Goal: Download file/media

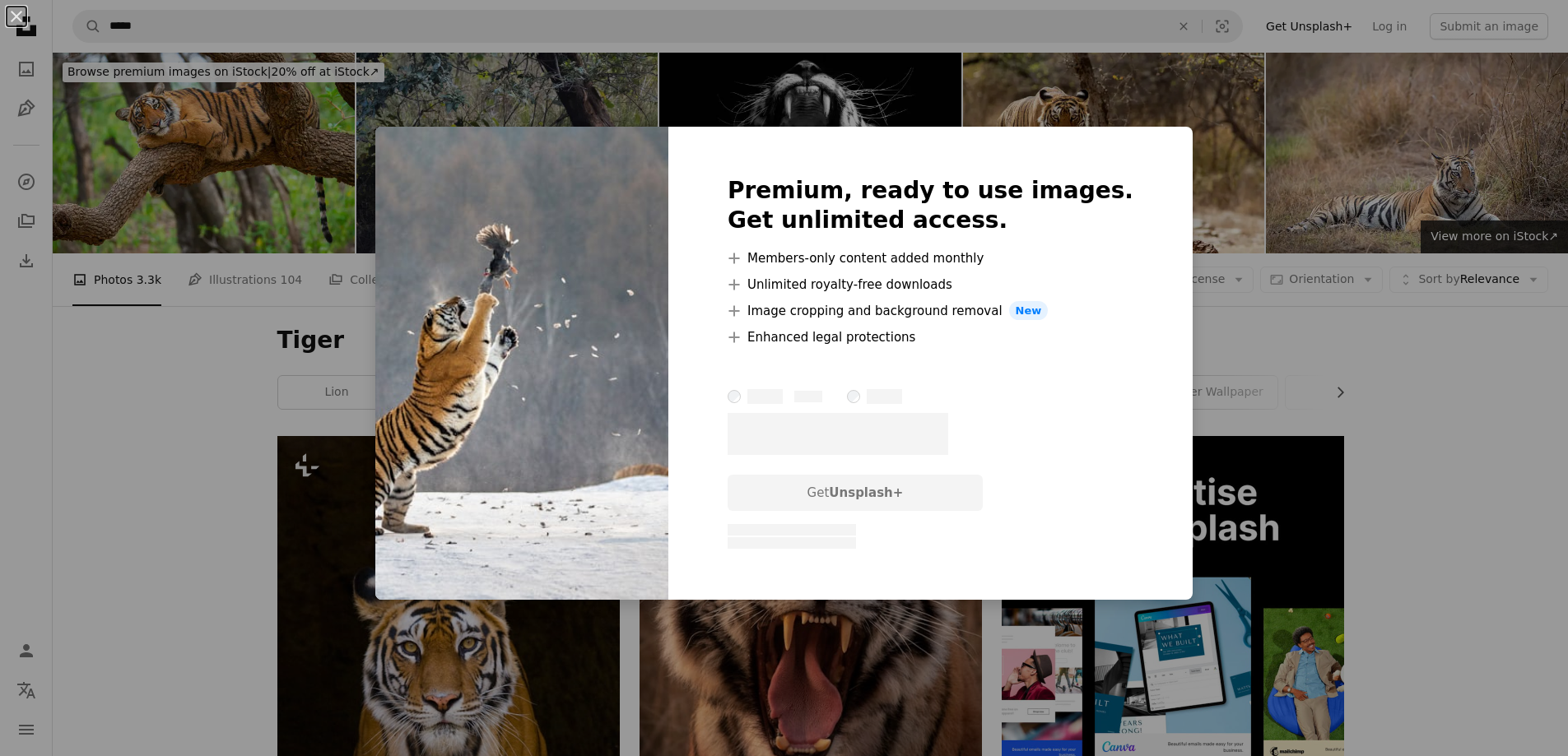
scroll to position [1397, 0]
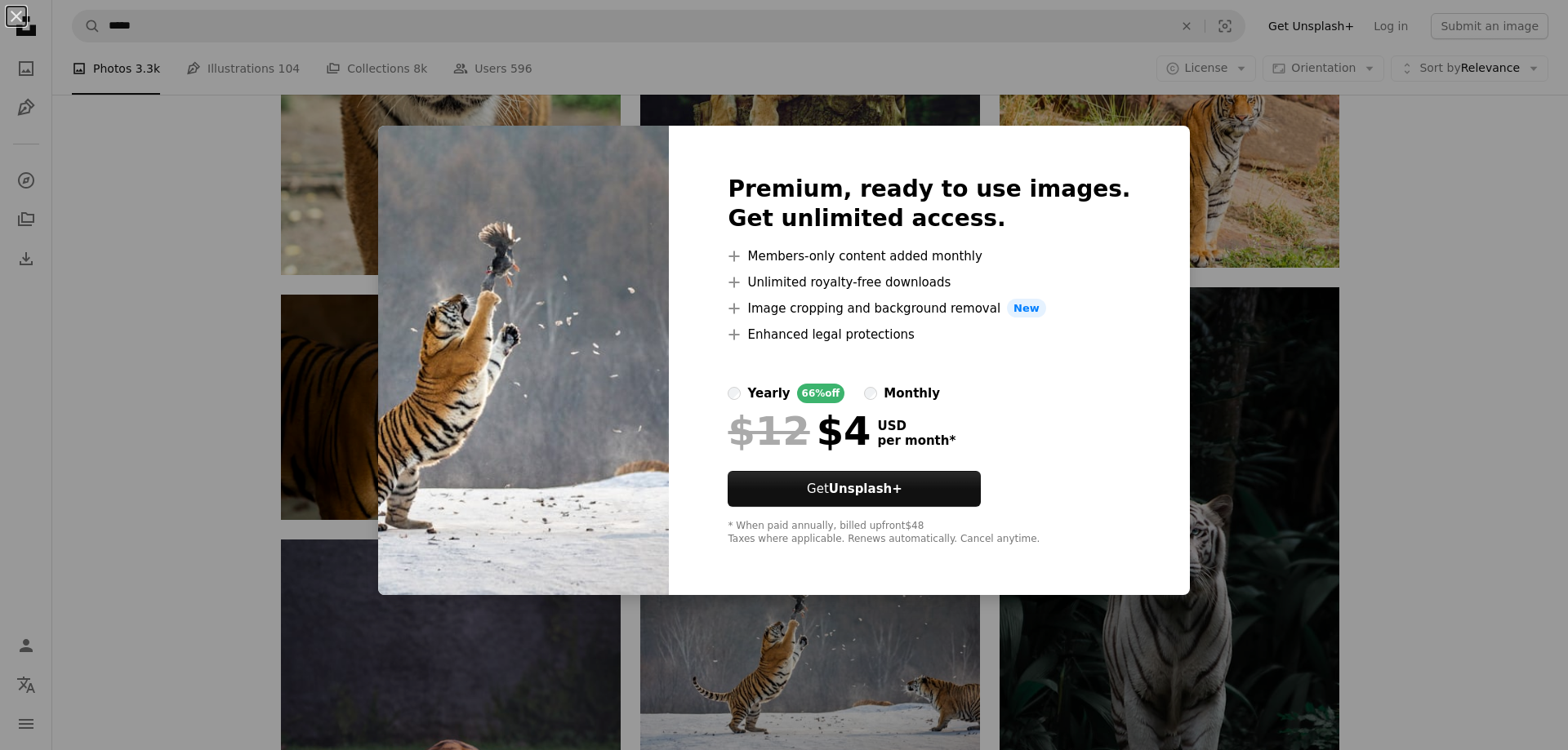
click at [1493, 412] on div "An X shape Premium, ready to use images. Get unlimited access. A plus sign Memb…" at bounding box center [784, 375] width 1568 height 750
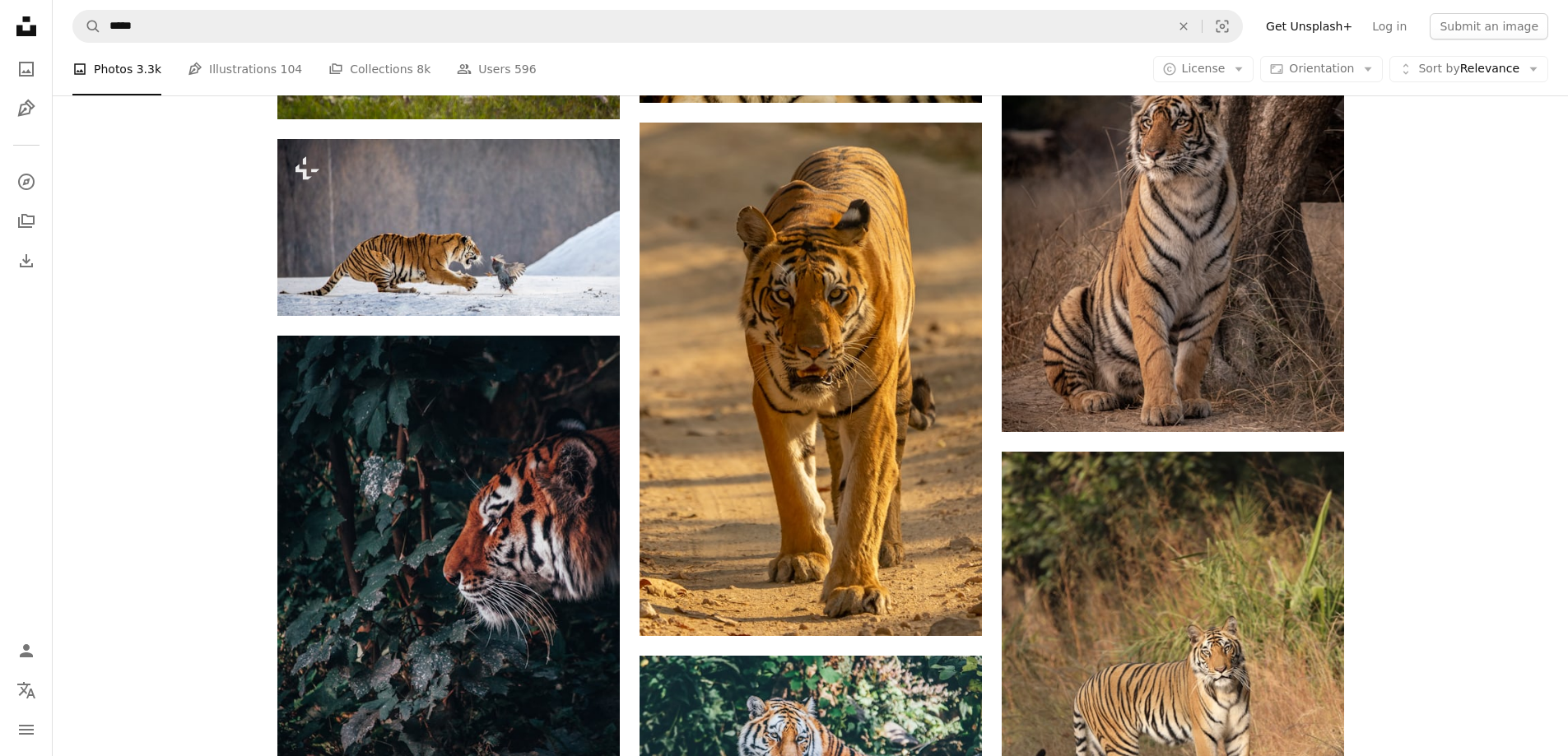
scroll to position [2343, 0]
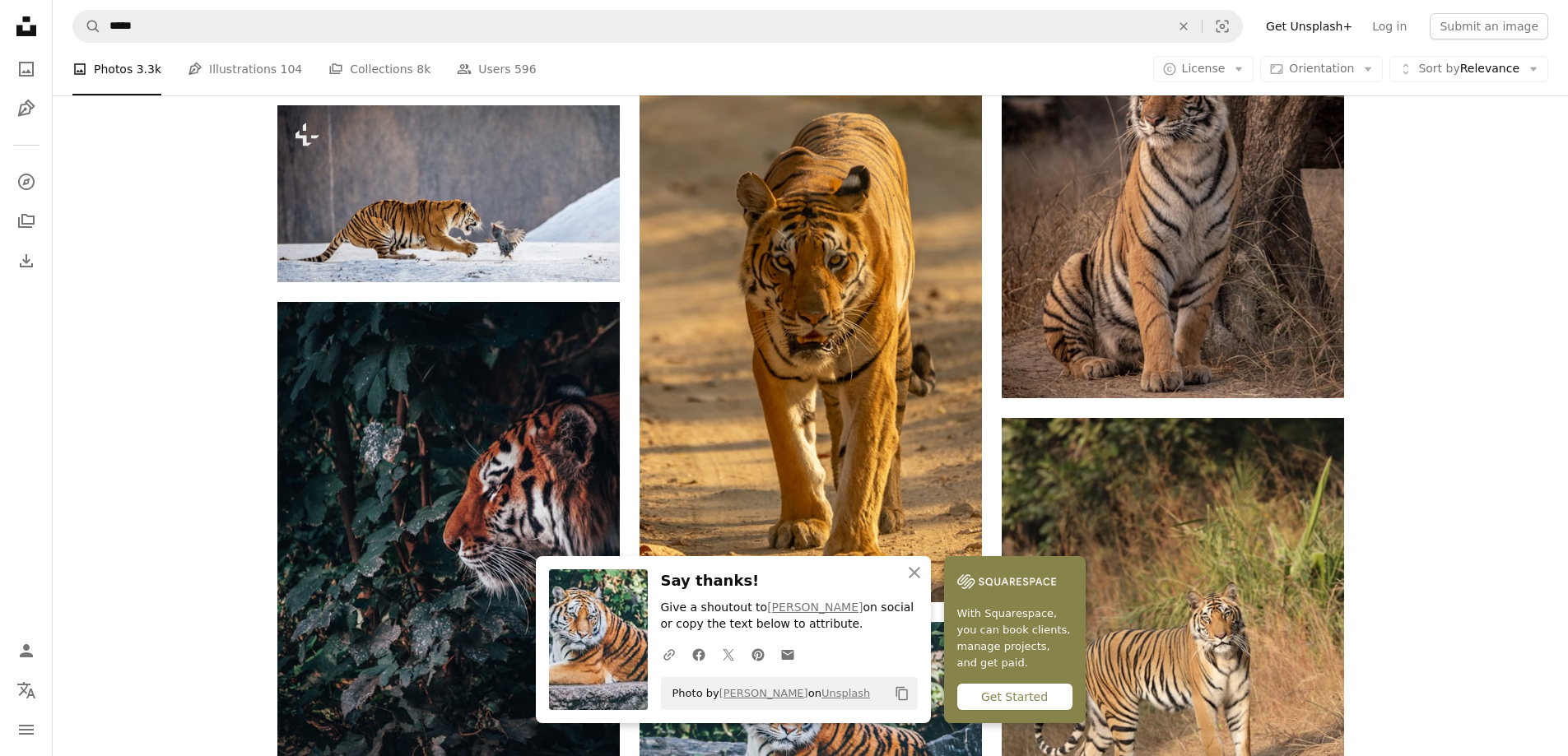
click at [45, 355] on nav "Unsplash logo Unsplash Home A photo Pen Tool A compass A stack of folders Downl…" at bounding box center [26, 378] width 53 height 756
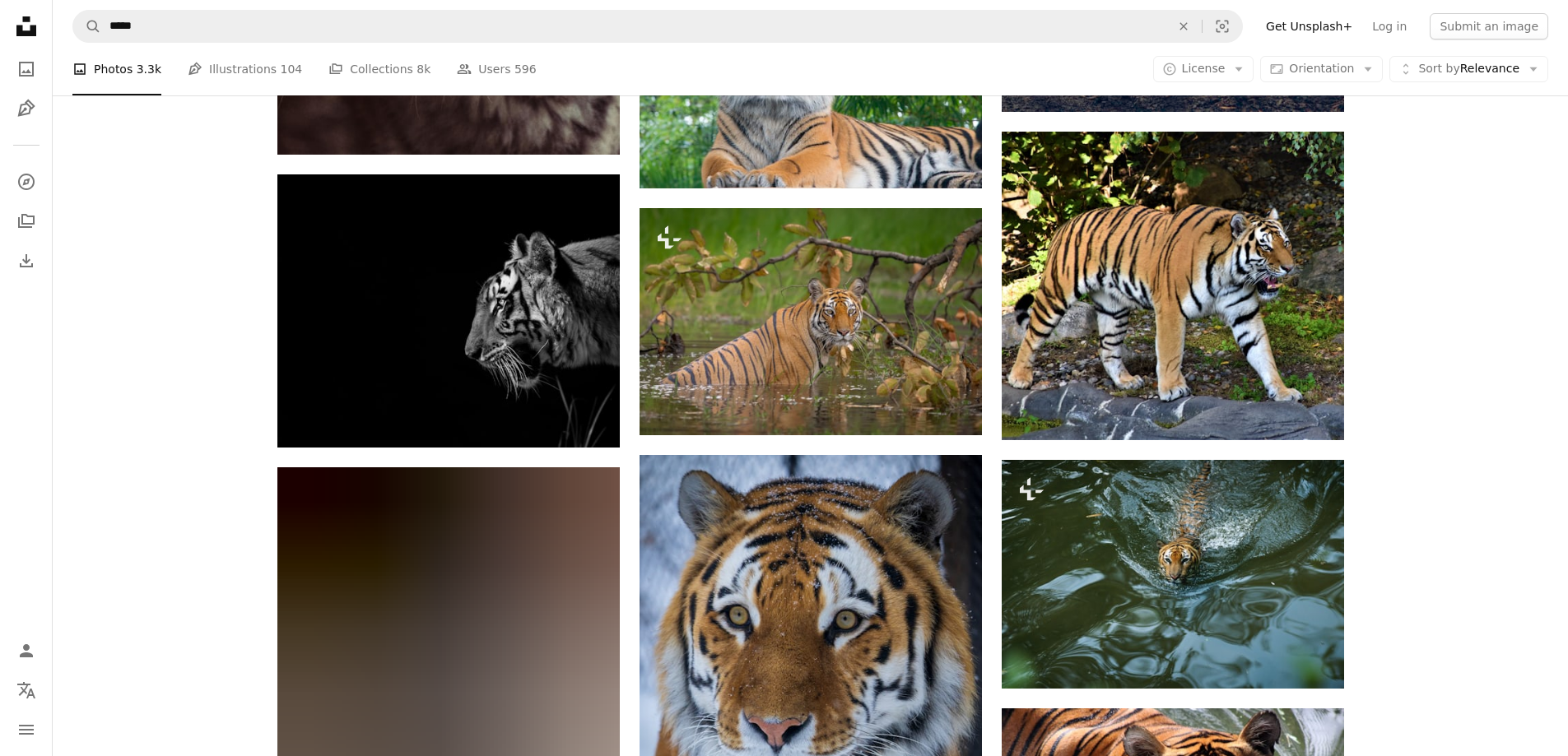
scroll to position [4572, 0]
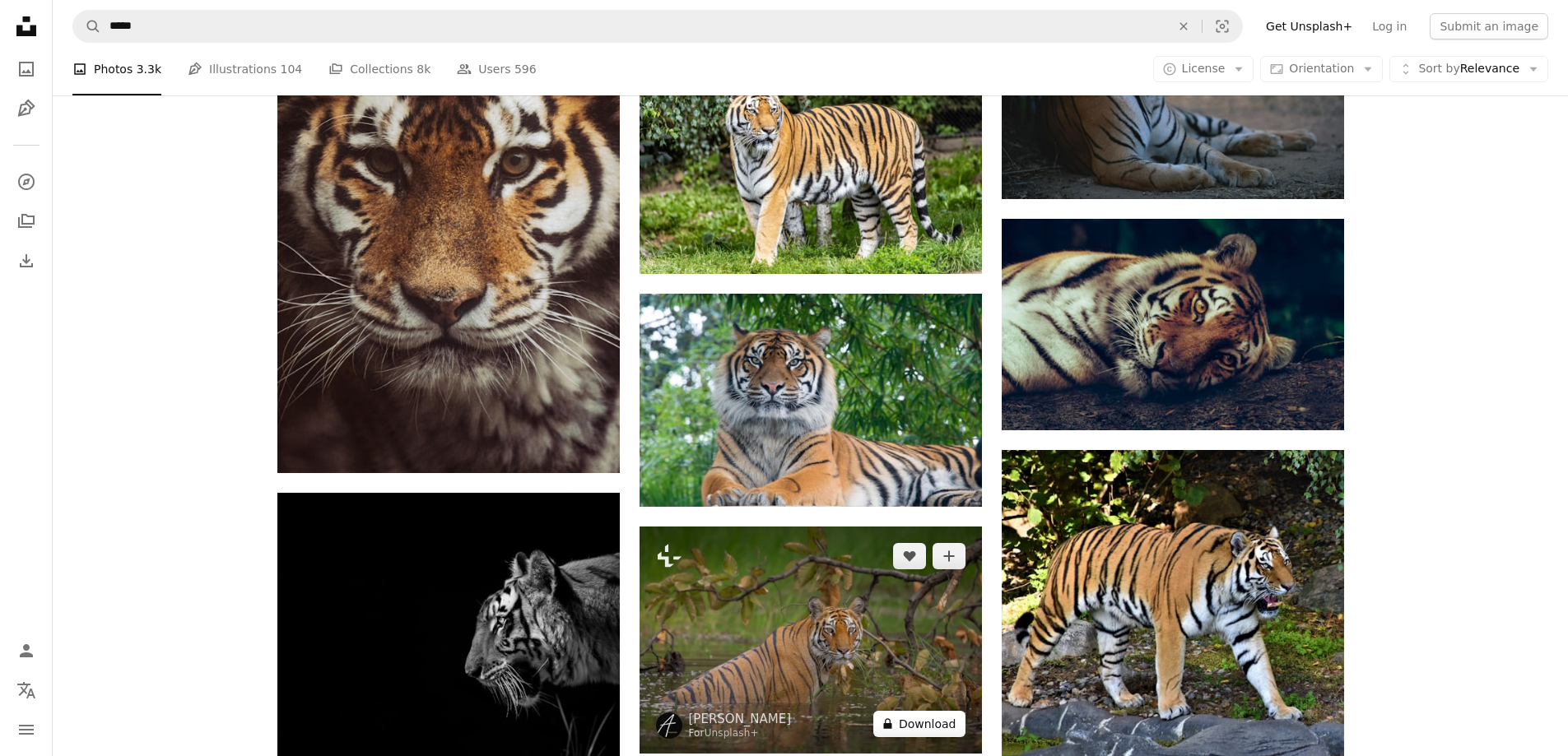
click at [918, 711] on button "A lock Download" at bounding box center [919, 723] width 92 height 26
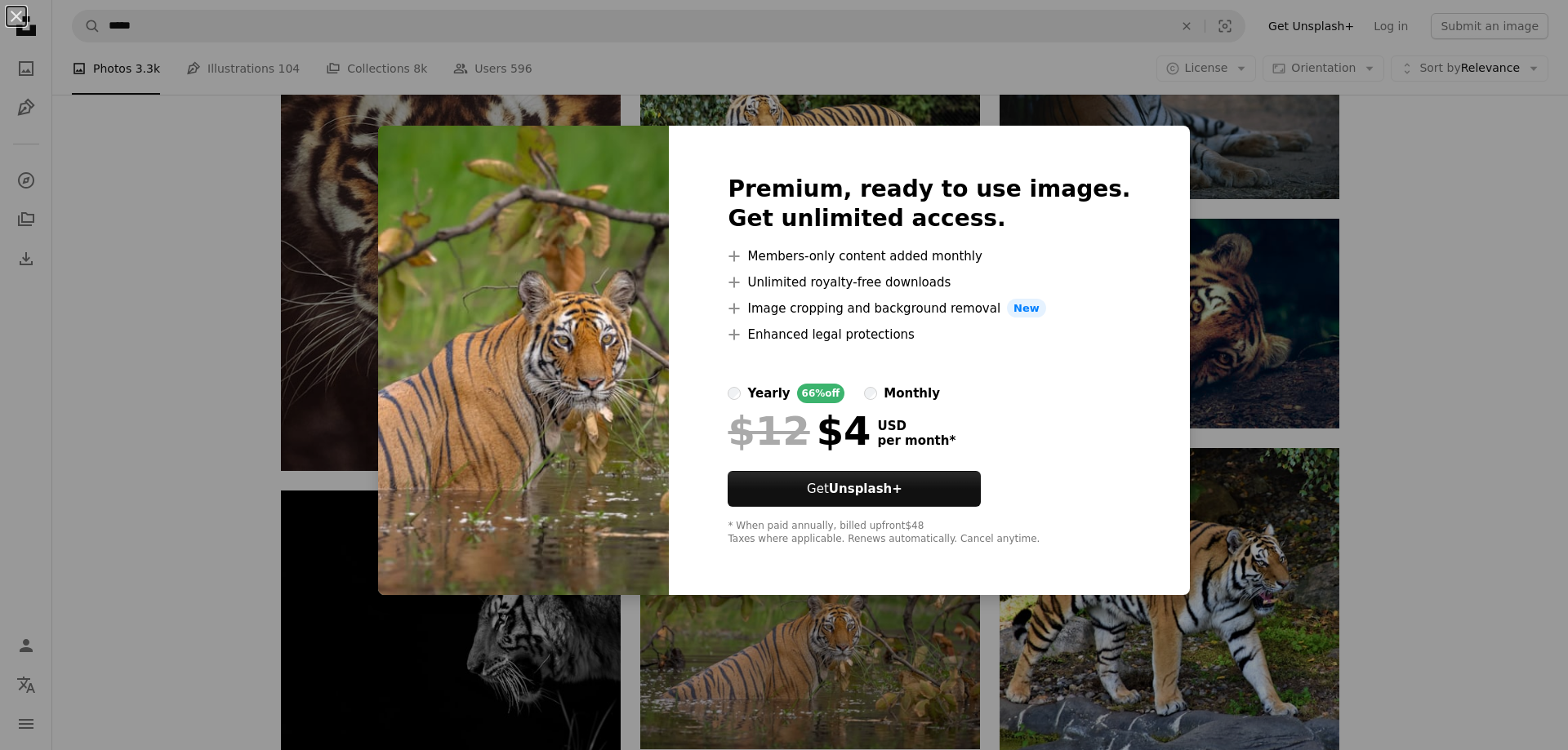
click at [1387, 298] on div "An X shape Premium, ready to use images. Get unlimited access. A plus sign Memb…" at bounding box center [784, 375] width 1568 height 750
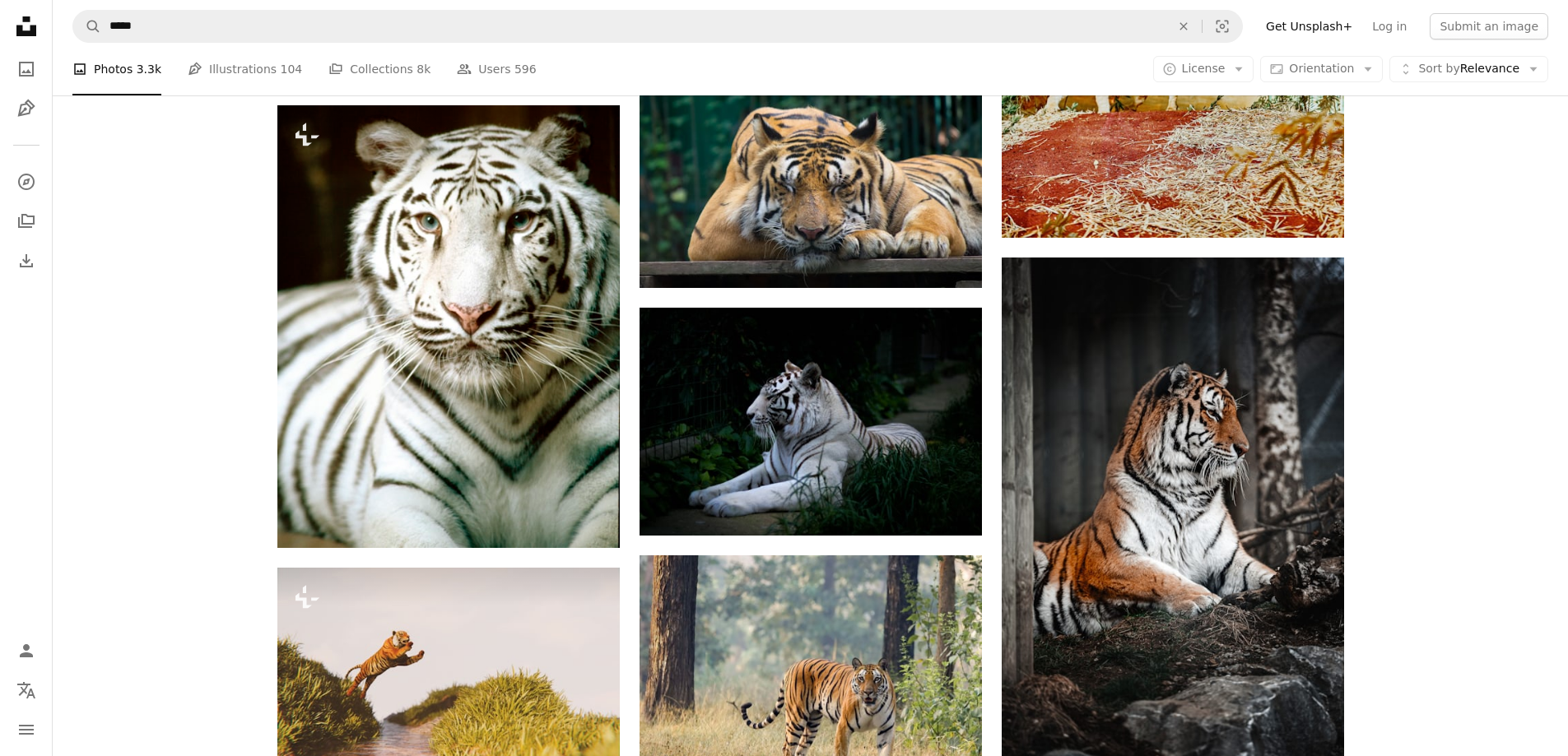
scroll to position [7020, 0]
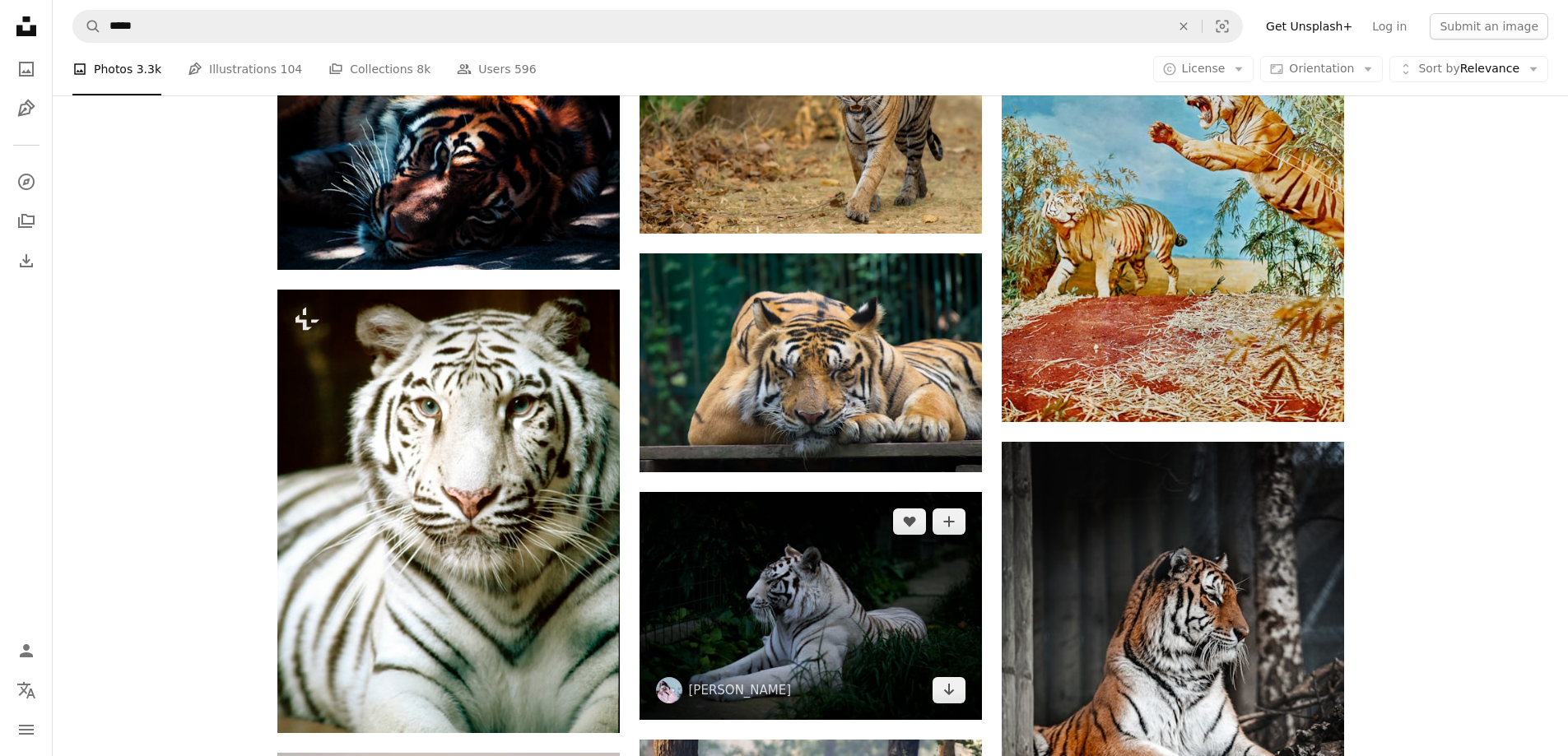
click at [965, 493] on img at bounding box center [810, 607] width 342 height 228
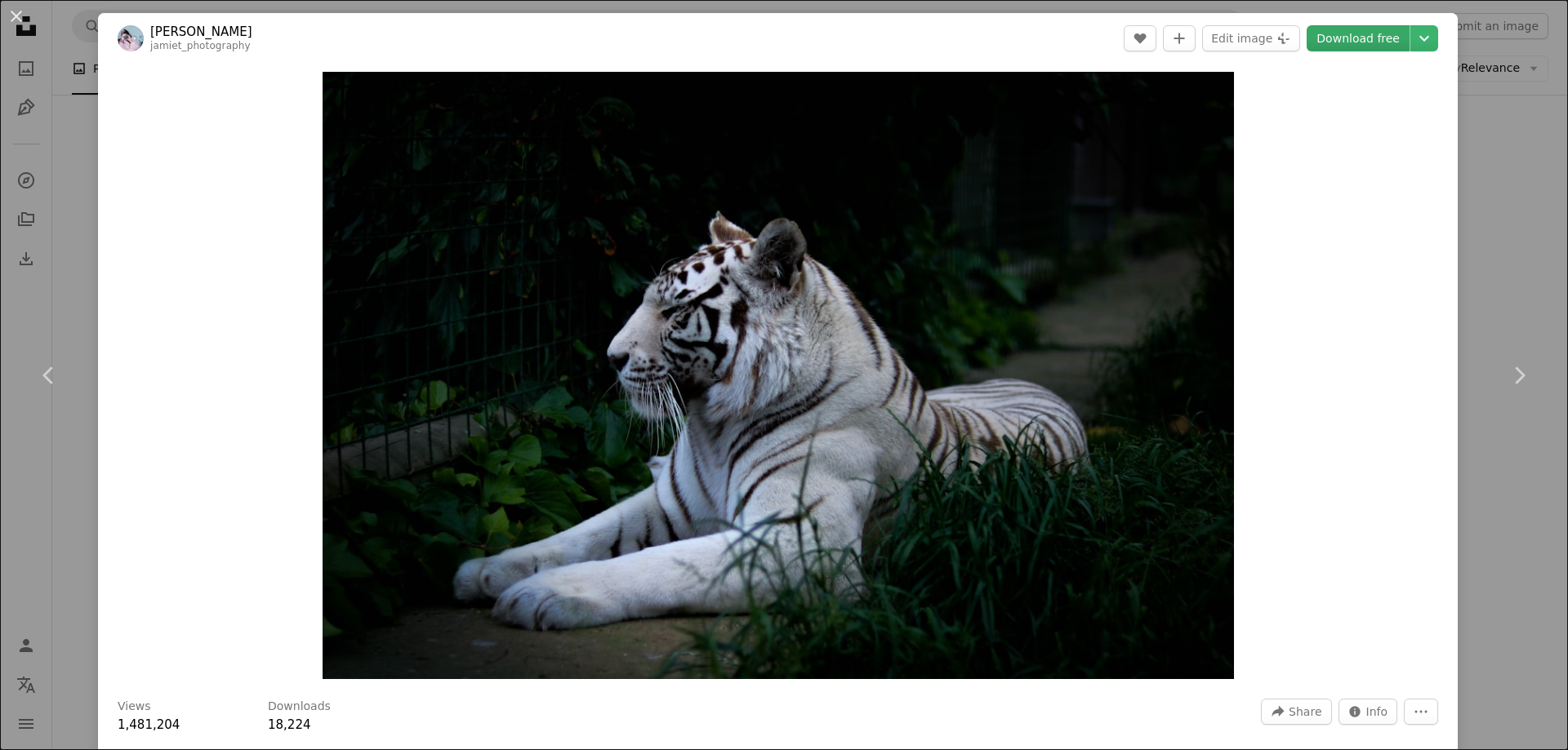
click at [1378, 36] on link "Download free" at bounding box center [1358, 38] width 103 height 26
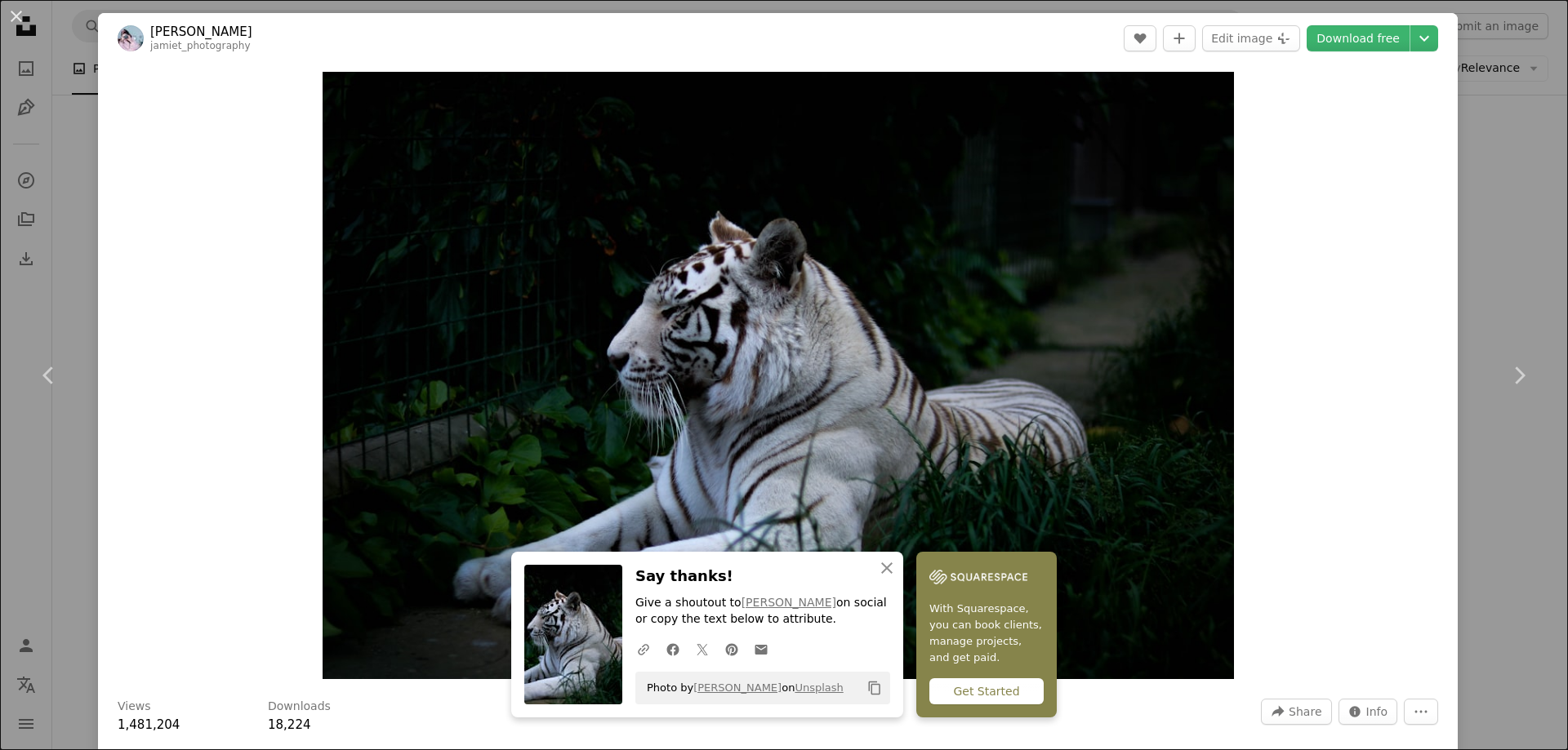
click at [1555, 130] on html "Unsplash logo Unsplash Home A photo Pen Tool A compass A stack of folders Downl…" at bounding box center [784, 482] width 1568 height 14895
click at [26, 18] on button "An X shape" at bounding box center [16, 16] width 20 height 20
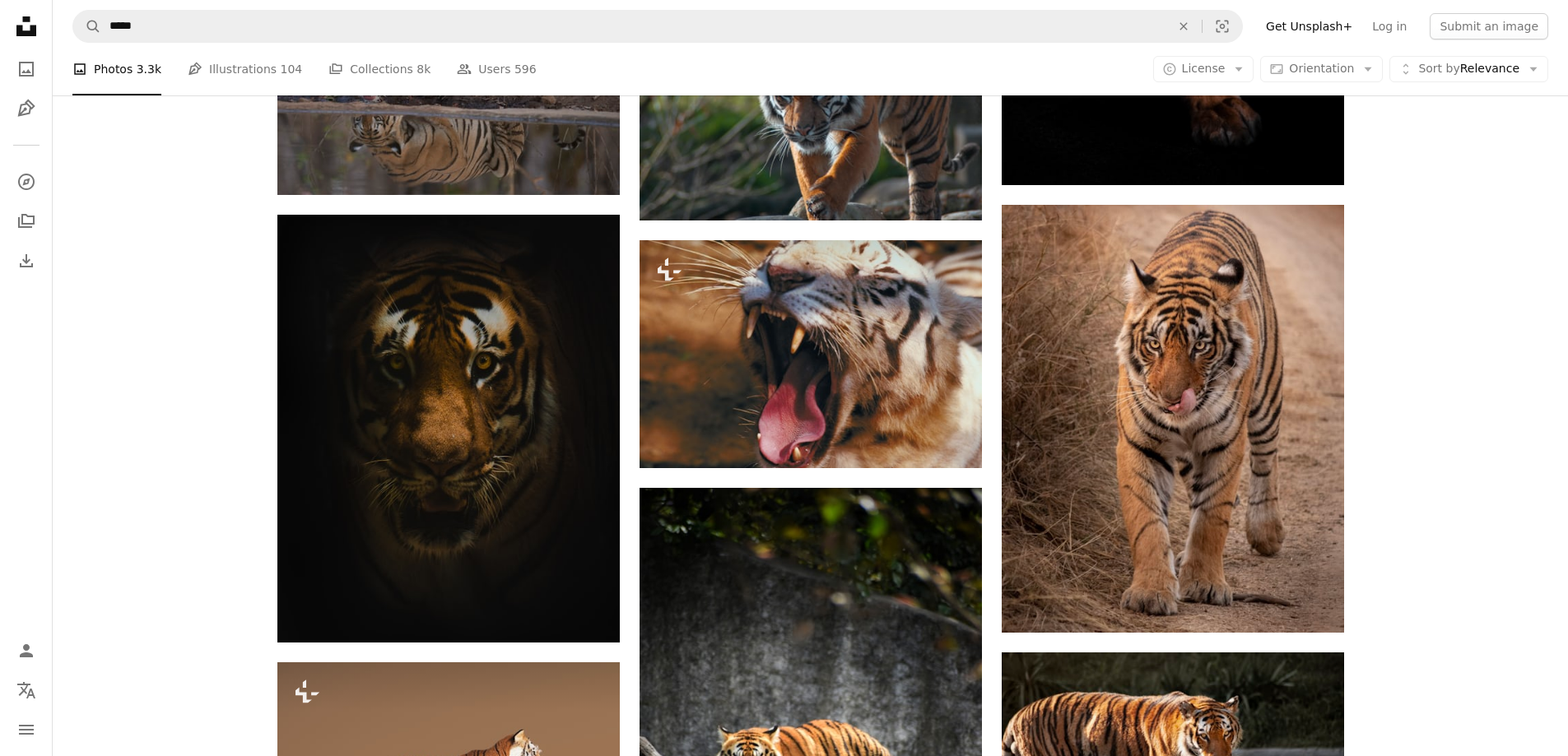
scroll to position [13629, 0]
